Goal: Transaction & Acquisition: Purchase product/service

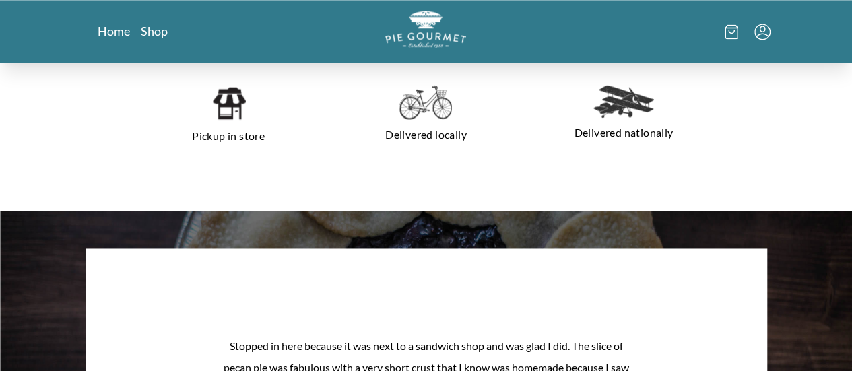
scroll to position [943, 0]
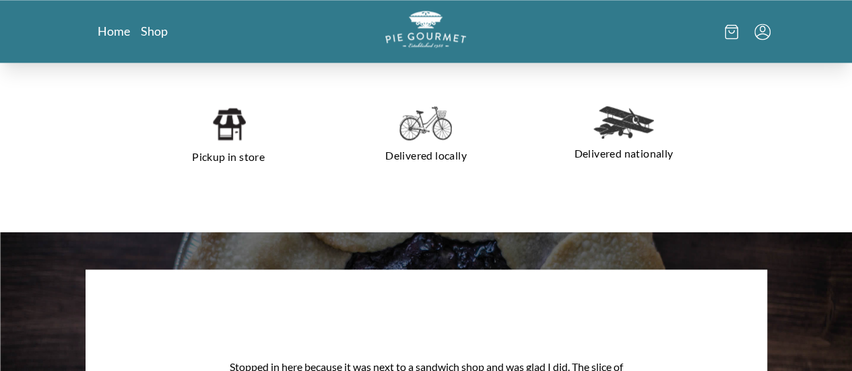
click at [211, 133] on img at bounding box center [228, 124] width 34 height 36
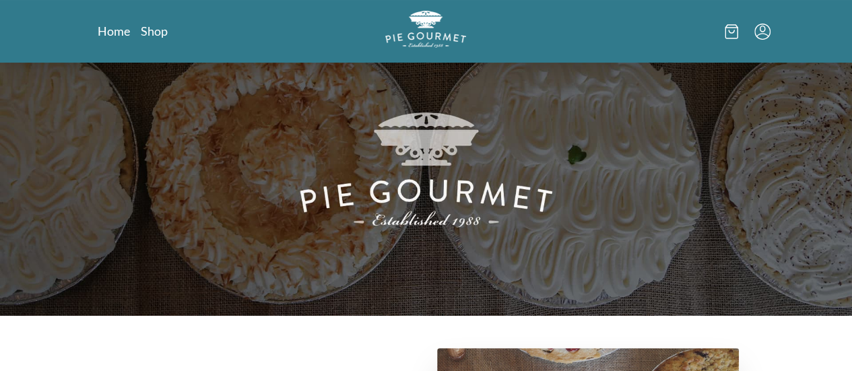
scroll to position [0, 0]
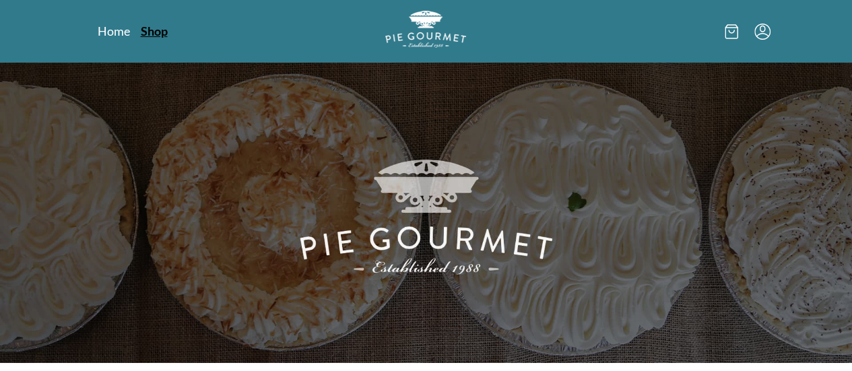
click at [141, 35] on link "Shop" at bounding box center [154, 31] width 27 height 16
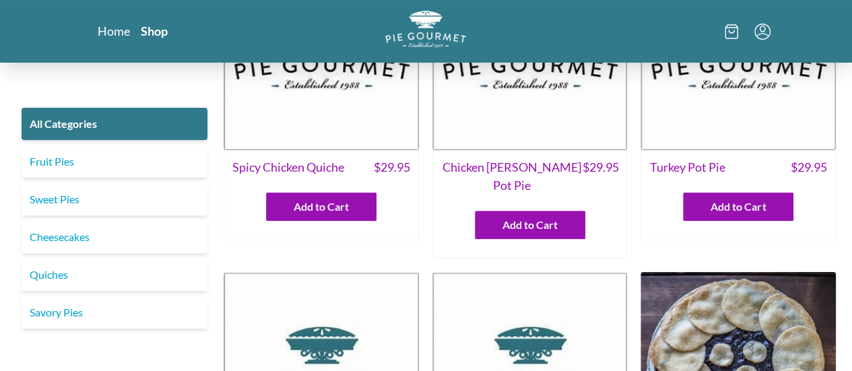
scroll to position [202, 0]
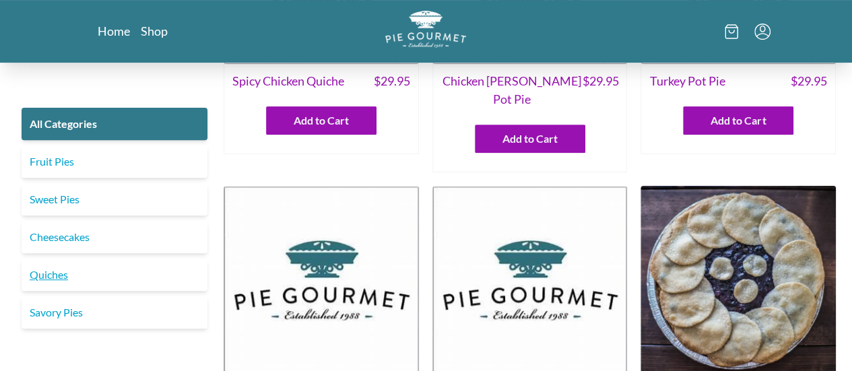
click at [52, 274] on link "Quiches" at bounding box center [115, 275] width 186 height 32
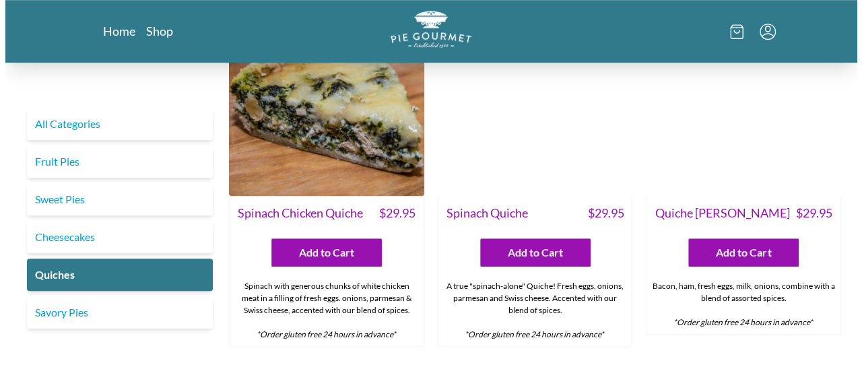
scroll to position [471, 0]
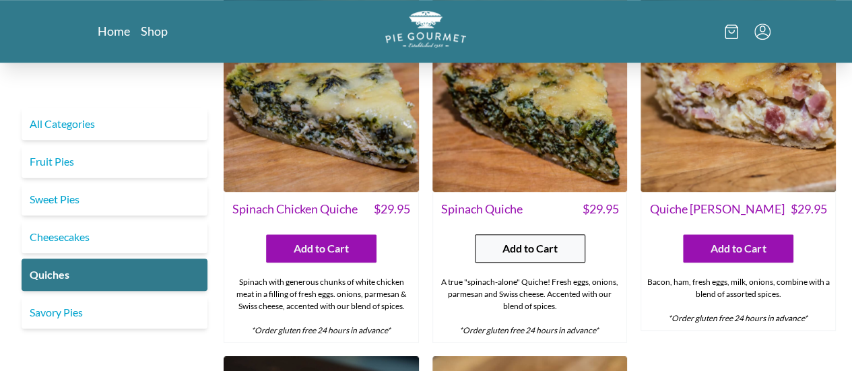
click at [547, 247] on span "Add to Cart" at bounding box center [529, 248] width 55 height 16
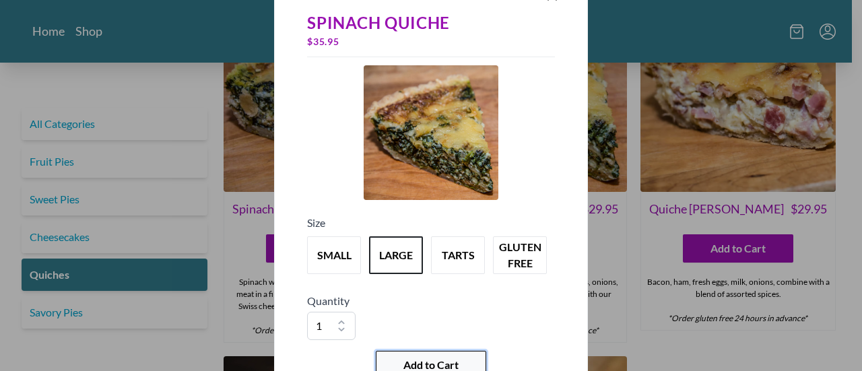
click at [462, 363] on button "Add to Cart" at bounding box center [431, 365] width 110 height 28
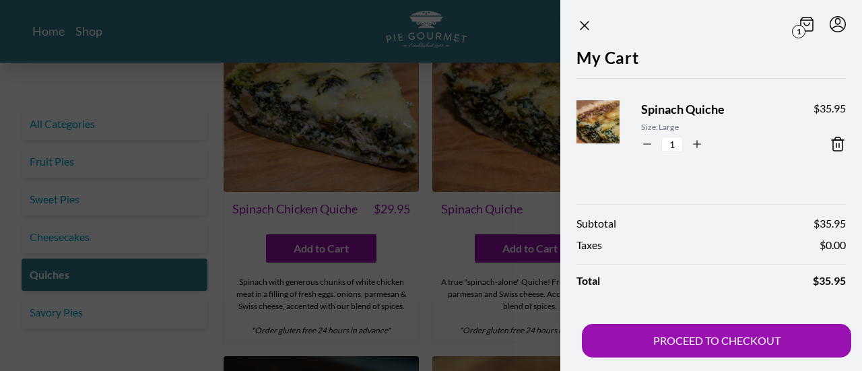
scroll to position [0, 0]
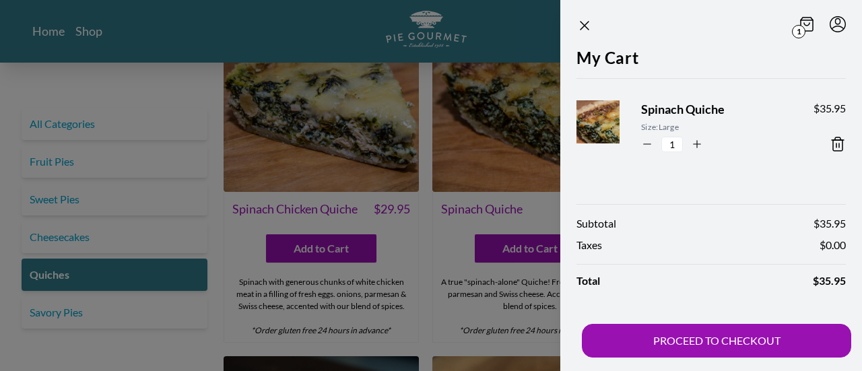
click at [801, 34] on span "1" at bounding box center [798, 31] width 13 height 13
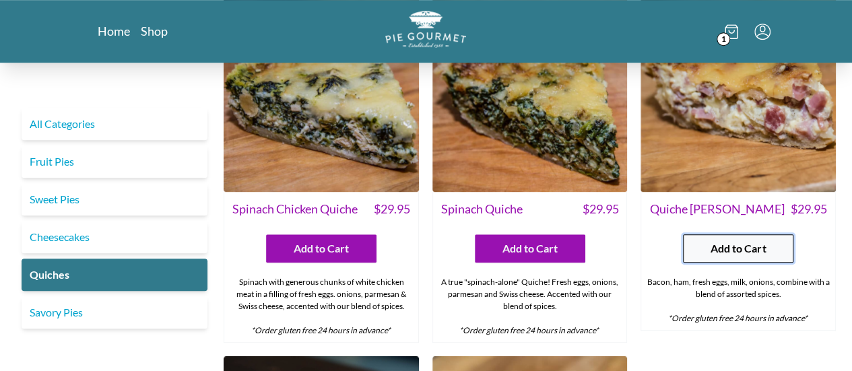
click at [766, 248] on button "Add to Cart" at bounding box center [738, 248] width 110 height 28
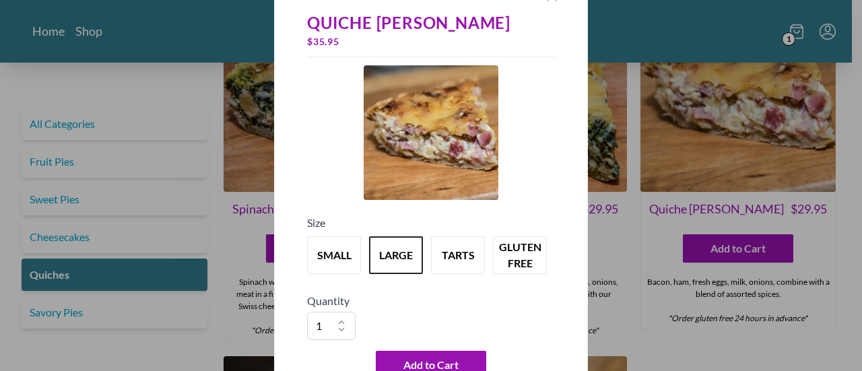
click at [425, 348] on div "Quiche [PERSON_NAME] $ 35.95 Size small large tarts gluten free Quantity 1 2 3 …" at bounding box center [431, 194] width 259 height 379
click at [428, 364] on span "Add to Cart" at bounding box center [430, 365] width 55 height 16
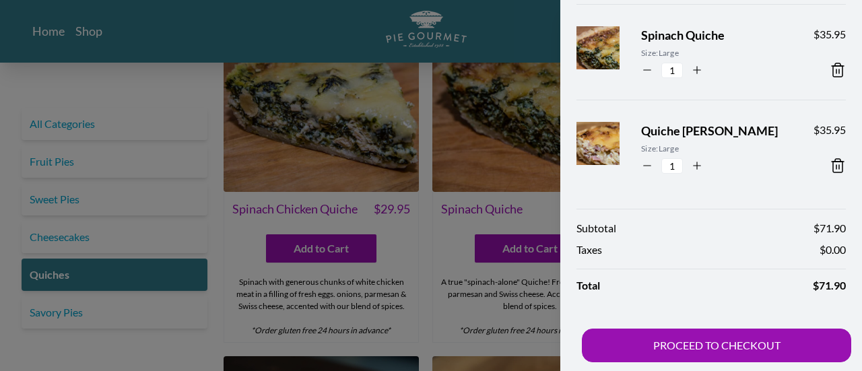
scroll to position [77, 0]
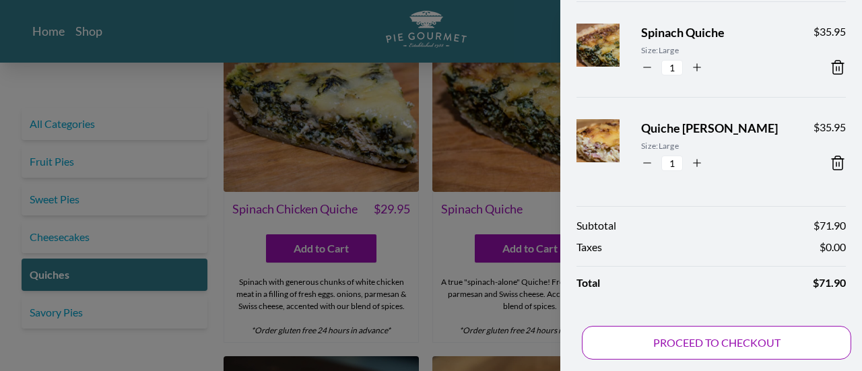
click at [704, 343] on button "PROCEED TO CHECKOUT" at bounding box center [716, 343] width 269 height 34
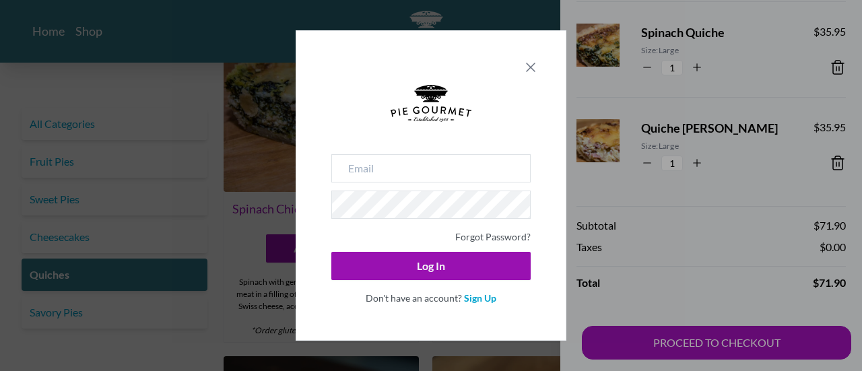
click at [532, 72] on icon "Close panel" at bounding box center [530, 67] width 16 height 16
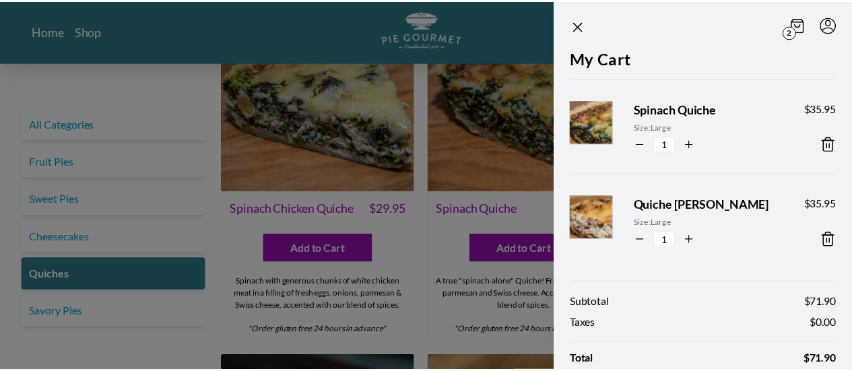
scroll to position [0, 0]
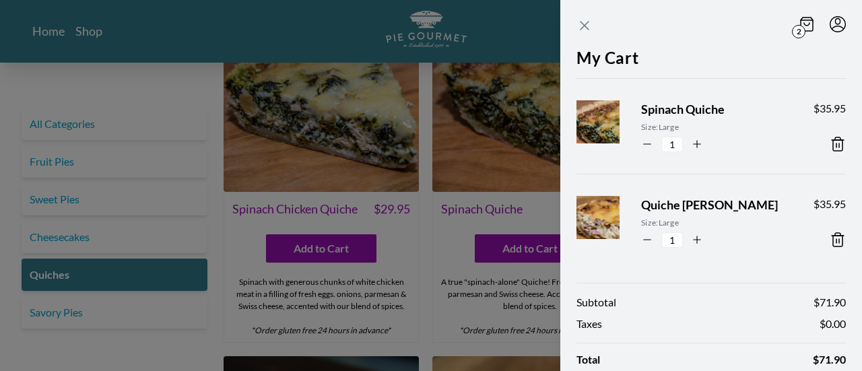
click at [587, 23] on icon "Close panel" at bounding box center [584, 26] width 8 height 8
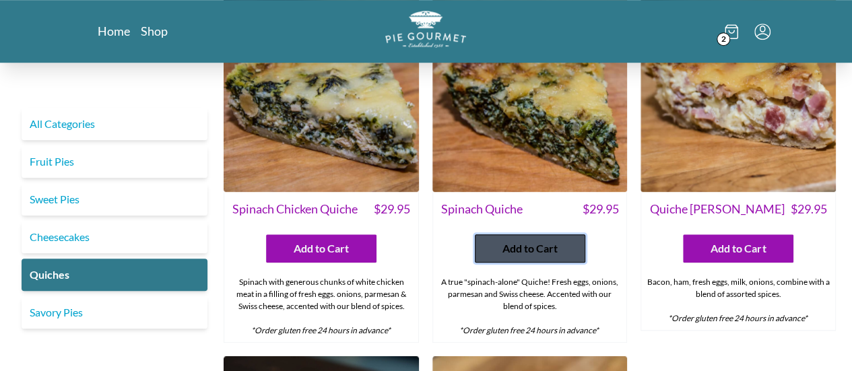
click at [529, 248] on span "Add to Cart" at bounding box center [529, 248] width 55 height 16
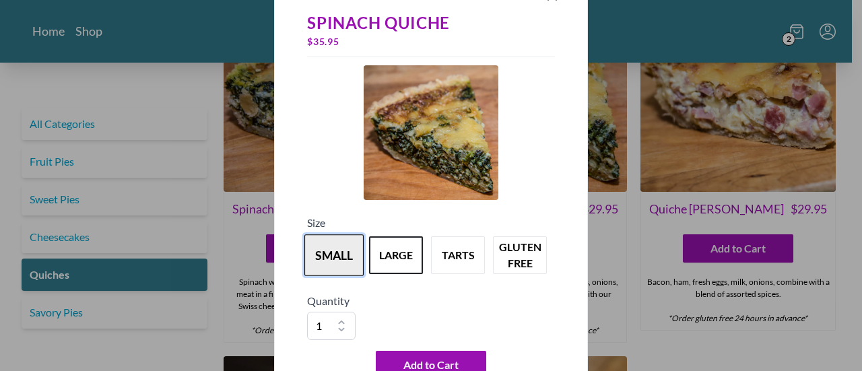
click at [339, 259] on button "small" at bounding box center [333, 255] width 59 height 42
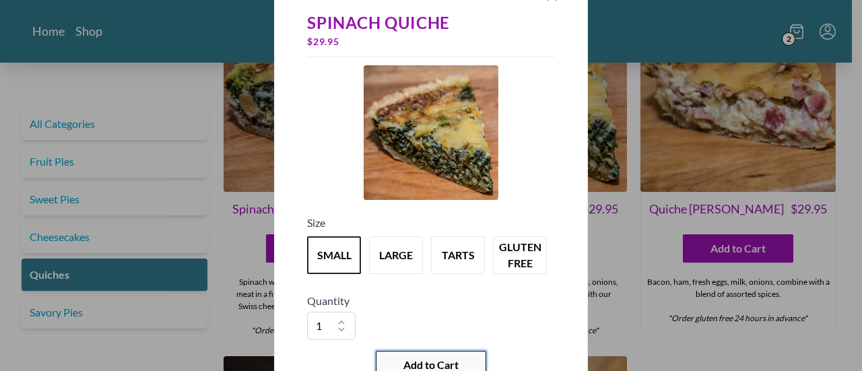
click at [408, 365] on span "Add to Cart" at bounding box center [430, 365] width 55 height 16
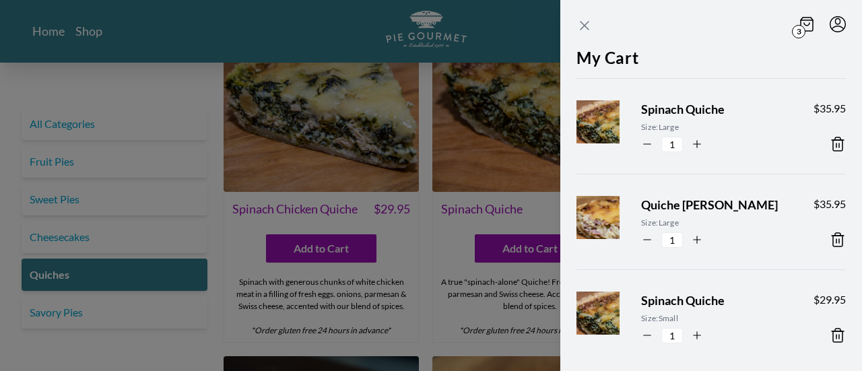
click at [582, 27] on icon "Close panel" at bounding box center [584, 26] width 8 height 8
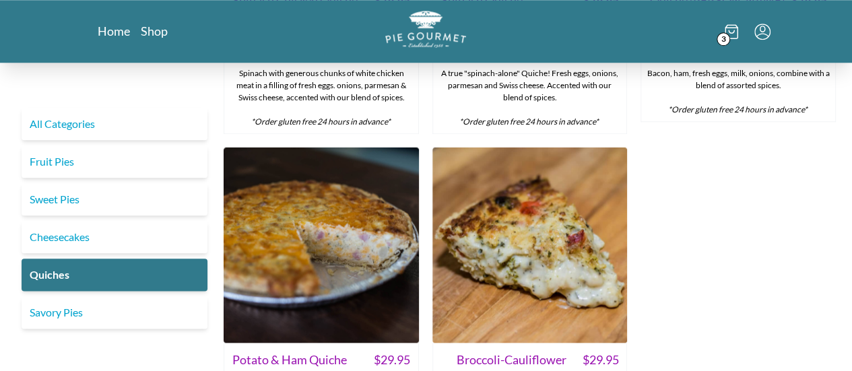
scroll to position [606, 0]
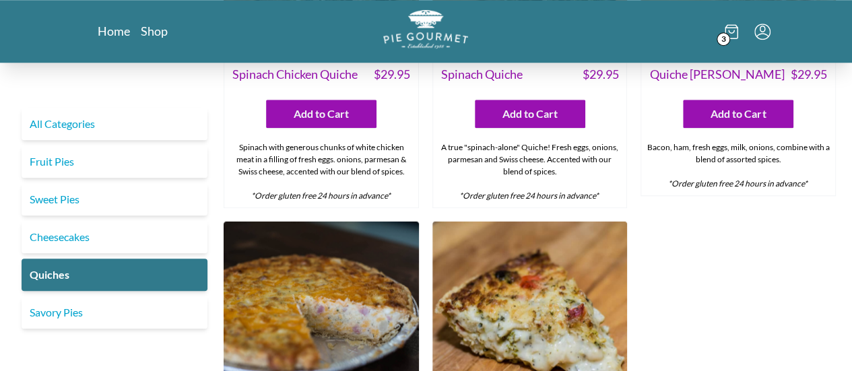
click at [435, 22] on img "Logo" at bounding box center [425, 28] width 85 height 39
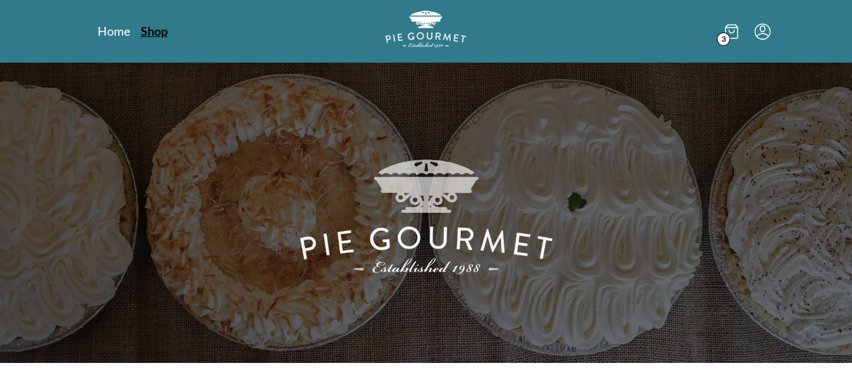
click at [141, 28] on link "Shop" at bounding box center [154, 31] width 27 height 16
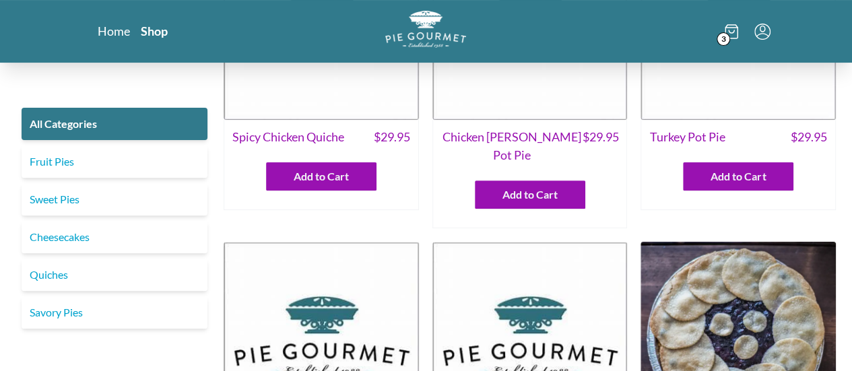
scroll to position [202, 0]
